Goal: Find specific page/section: Find specific page/section

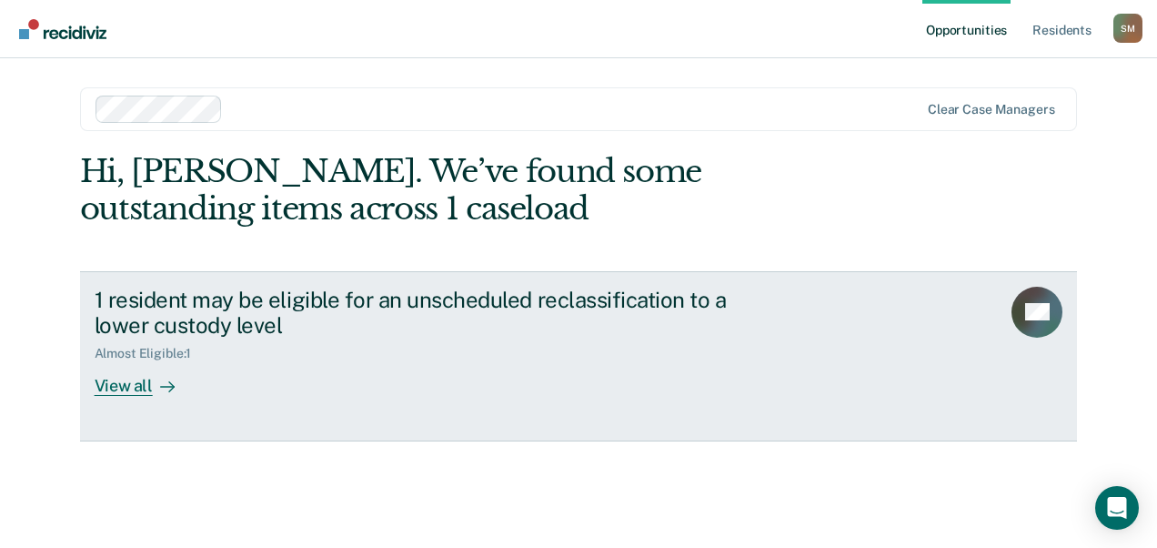
click at [195, 384] on div "View all" at bounding box center [146, 378] width 102 height 35
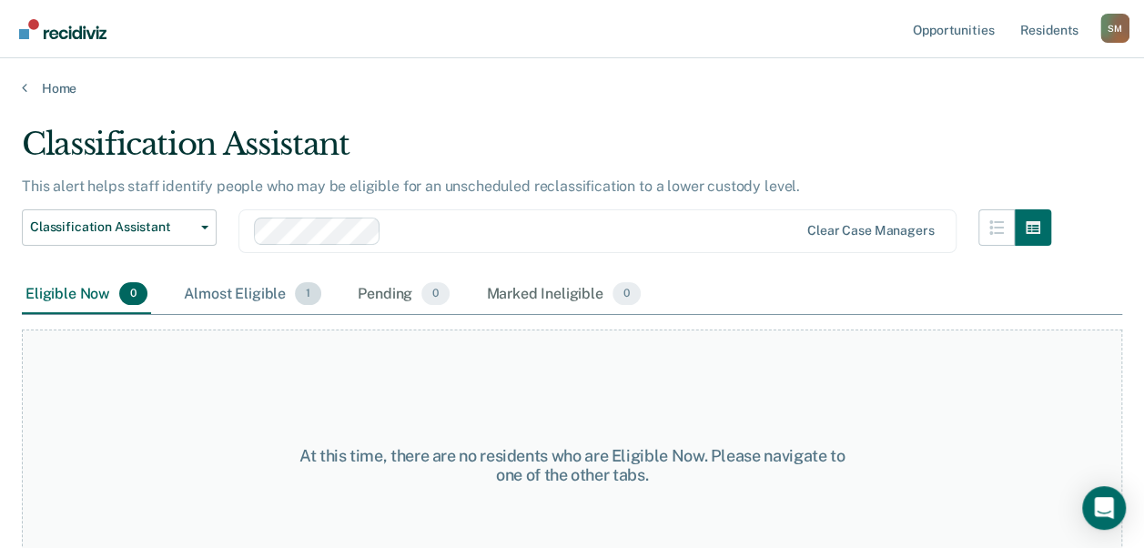
click at [254, 310] on div "Almost Eligible 1" at bounding box center [252, 295] width 145 height 40
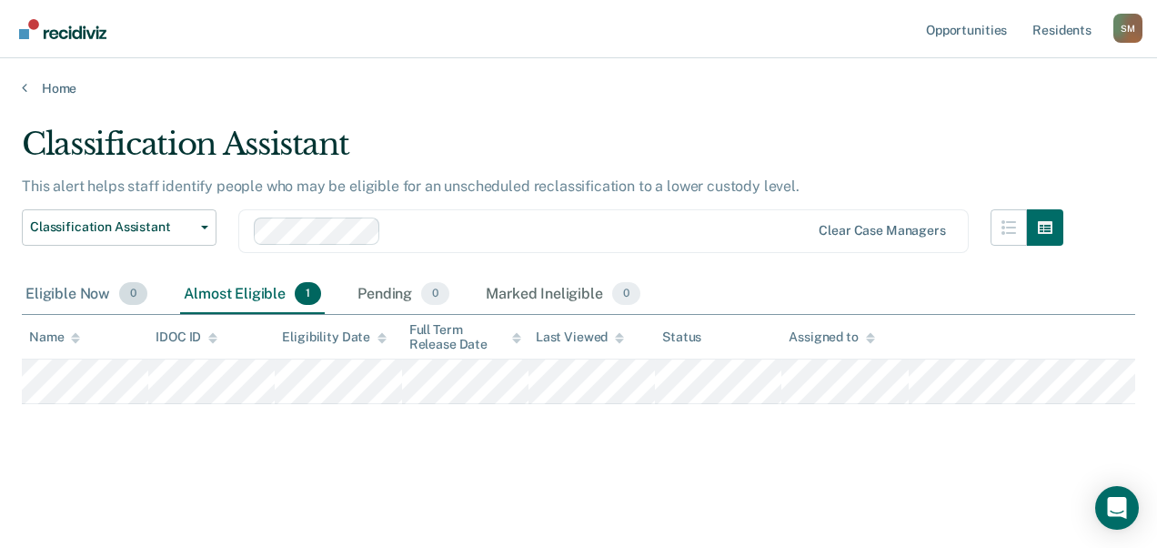
click at [90, 304] on div "Eligible Now 0" at bounding box center [86, 295] width 129 height 40
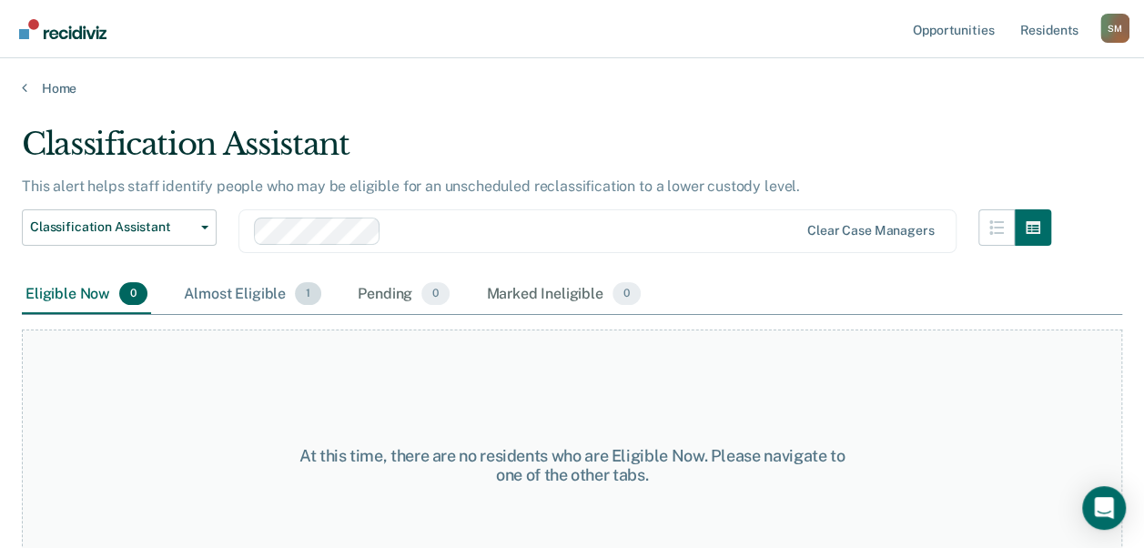
click at [249, 290] on div "Almost Eligible 1" at bounding box center [252, 295] width 145 height 40
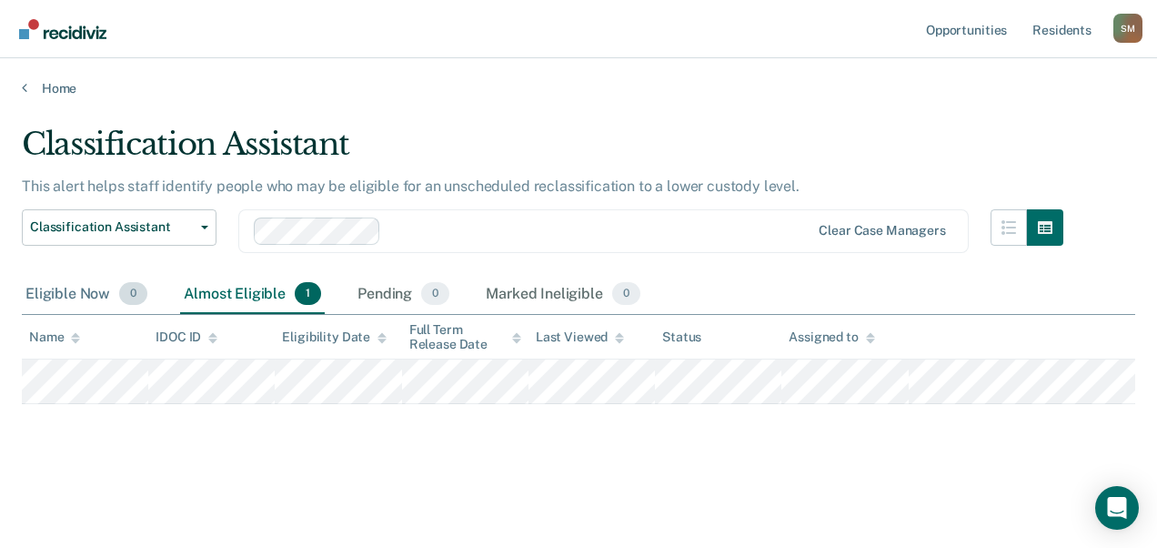
click at [82, 288] on div "Eligible Now 0" at bounding box center [86, 295] width 129 height 40
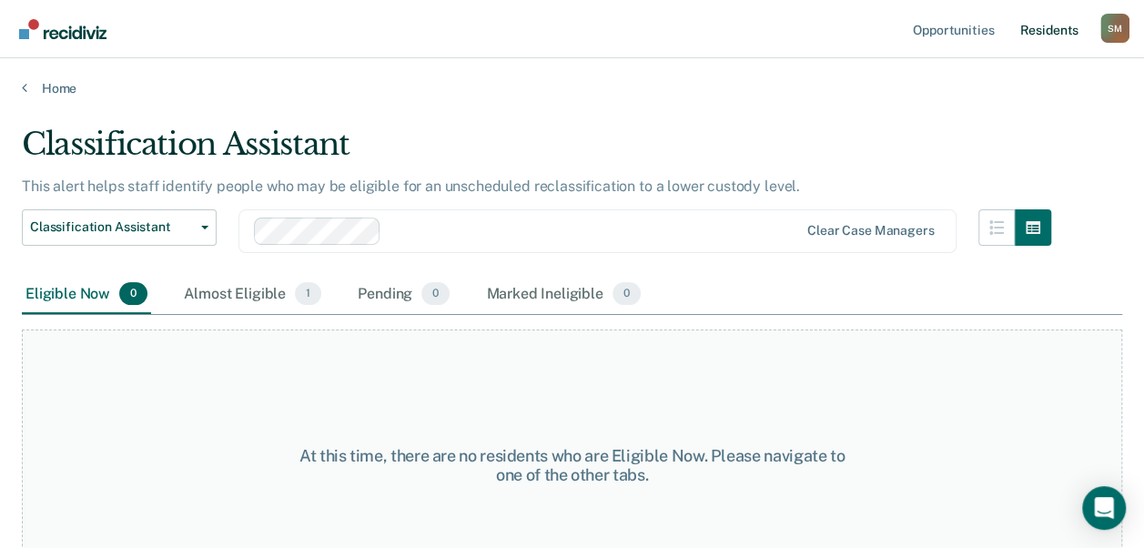
click at [1063, 38] on link "Resident s" at bounding box center [1048, 29] width 66 height 58
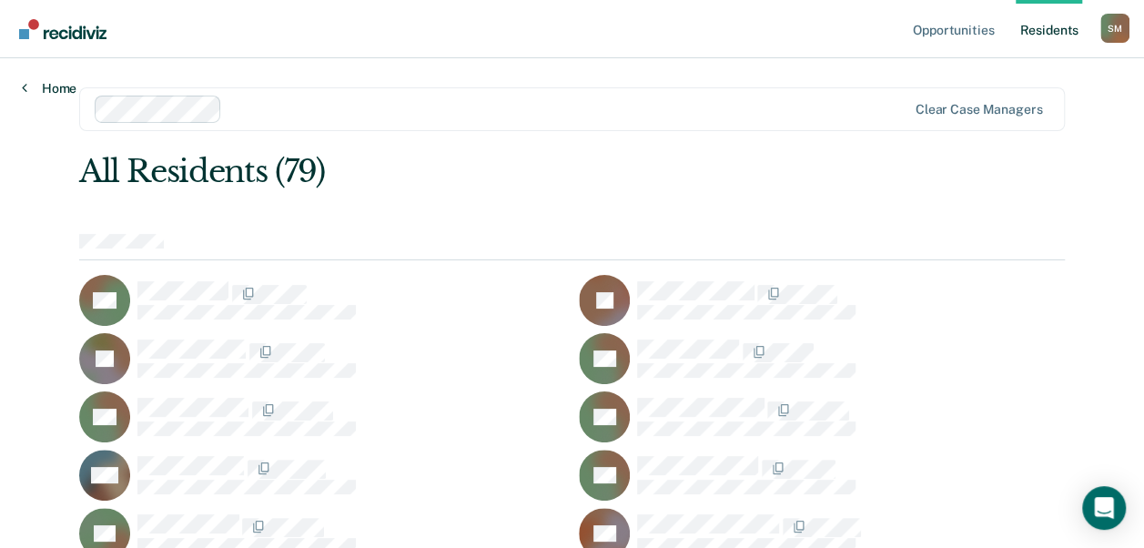
click at [42, 87] on link "Home" at bounding box center [49, 88] width 55 height 16
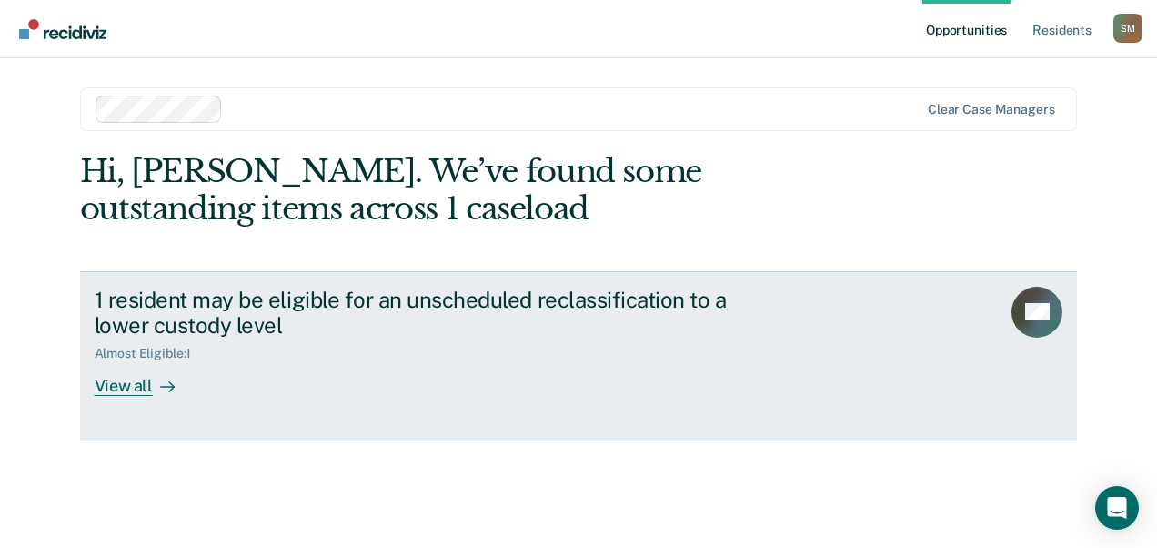
click at [153, 380] on div at bounding box center [164, 386] width 22 height 21
